Goal: Book appointment/travel/reservation

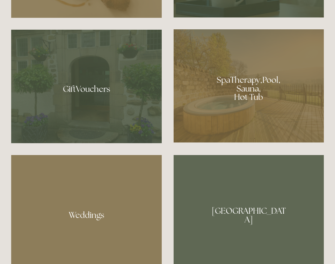
scroll to position [525, 0]
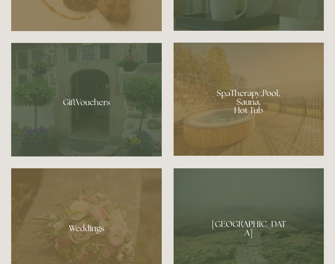
click at [240, 113] on div at bounding box center [249, 99] width 151 height 113
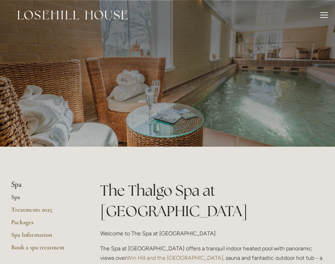
scroll to position [140, 0]
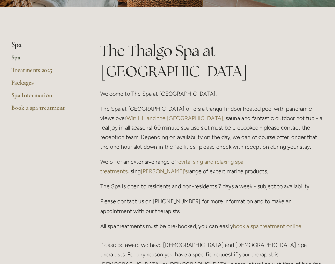
click at [15, 83] on link "Packages" at bounding box center [44, 85] width 67 height 13
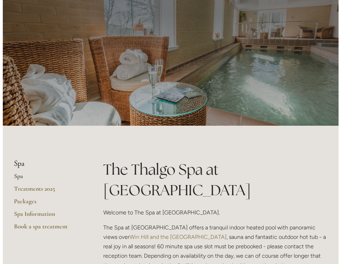
scroll to position [0, 0]
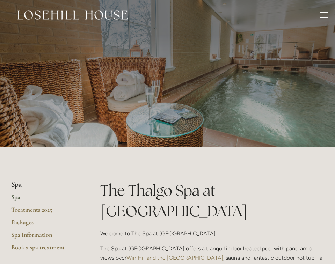
click at [320, 13] on div "Rooms Rooms Your Stay Book a stay Offers Spa About" at bounding box center [167, 15] width 321 height 30
click at [323, 14] on div at bounding box center [325, 16] width 8 height 8
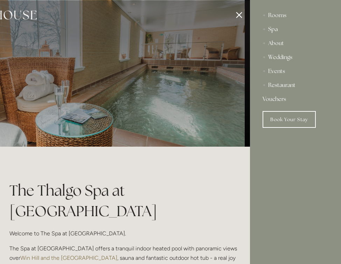
click at [286, 119] on link "Book Your Stay" at bounding box center [288, 119] width 53 height 17
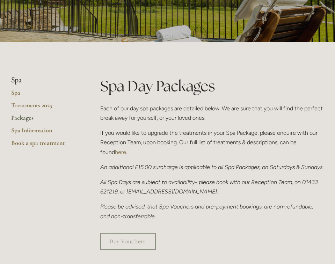
scroll to position [70, 0]
